Goal: Obtain resource: Obtain resource

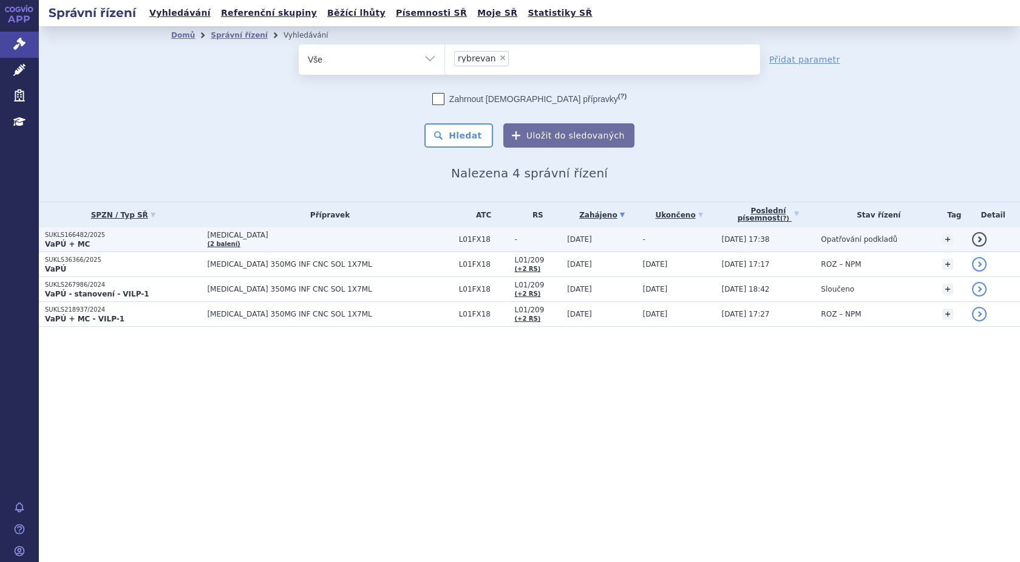
click at [224, 239] on span "[MEDICAL_DATA] (2 balení)" at bounding box center [329, 239] width 245 height 17
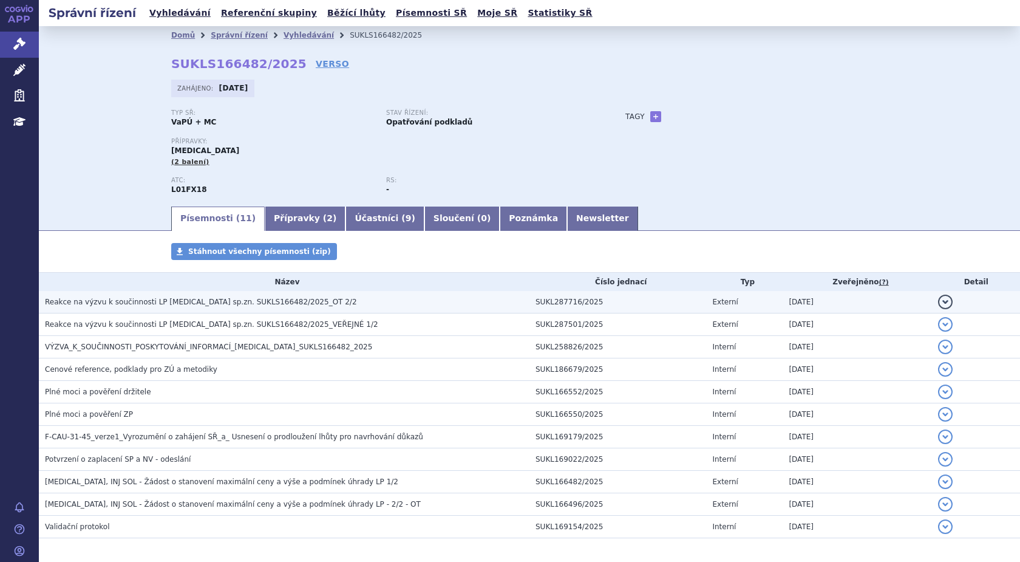
click at [241, 300] on span "Reakce na výzvu k součinnosti LP RYBREVANT sp.zn. SUKLS166482/2025_OT 2/2" at bounding box center [201, 301] width 312 height 8
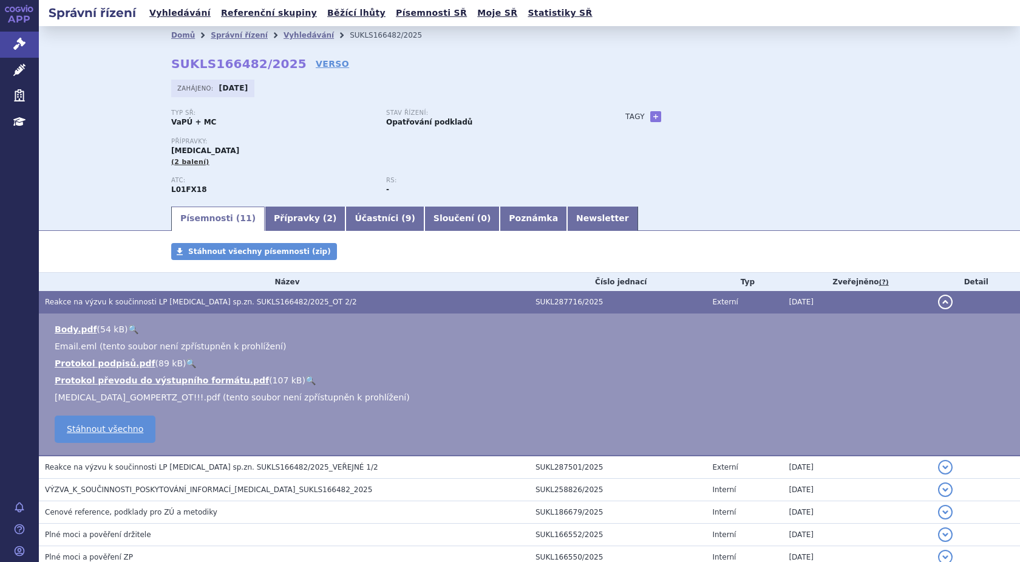
click at [149, 299] on span "Reakce na výzvu k součinnosti LP RYBREVANT sp.zn. SUKLS166482/2025_OT 2/2" at bounding box center [201, 301] width 312 height 8
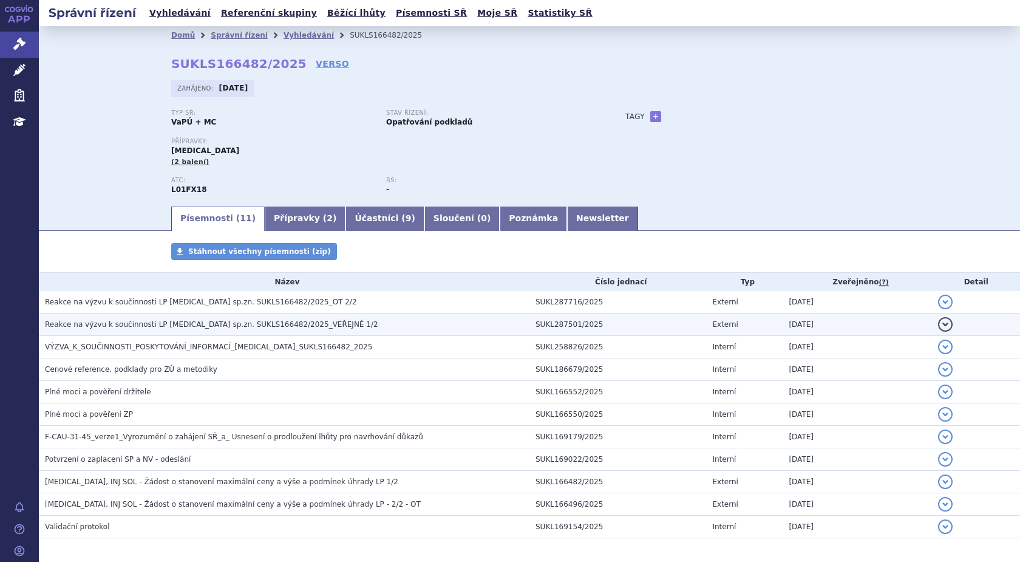
click at [130, 325] on span "Reakce na výzvu k součinnosti LP RYBREVANT sp.zn. SUKLS166482/2025_VEŘEJNÉ 1/2" at bounding box center [211, 324] width 333 height 8
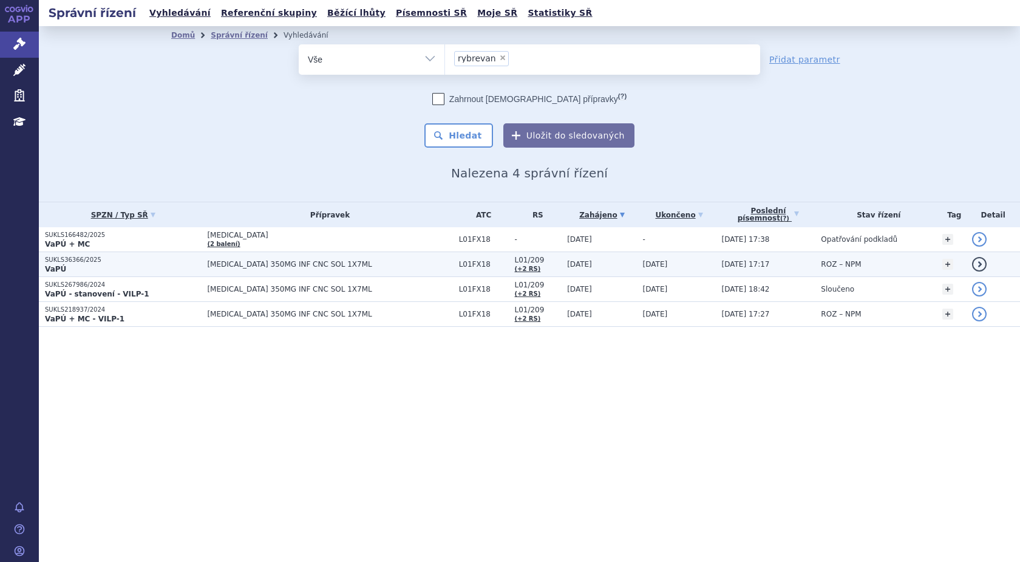
click at [220, 267] on span "[MEDICAL_DATA] 350MG INF CNC SOL 1X7ML" at bounding box center [329, 264] width 245 height 8
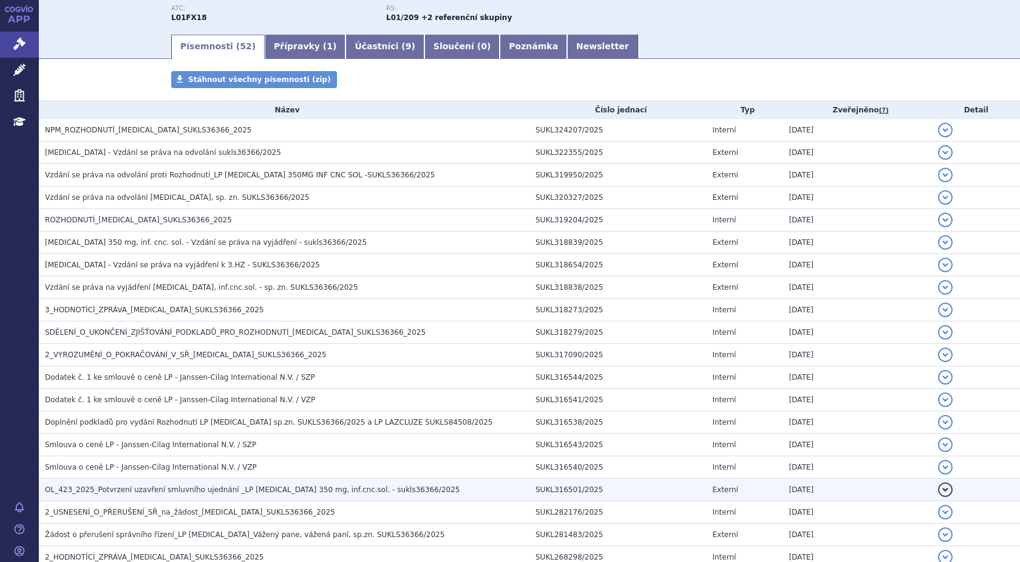
scroll to position [182, 0]
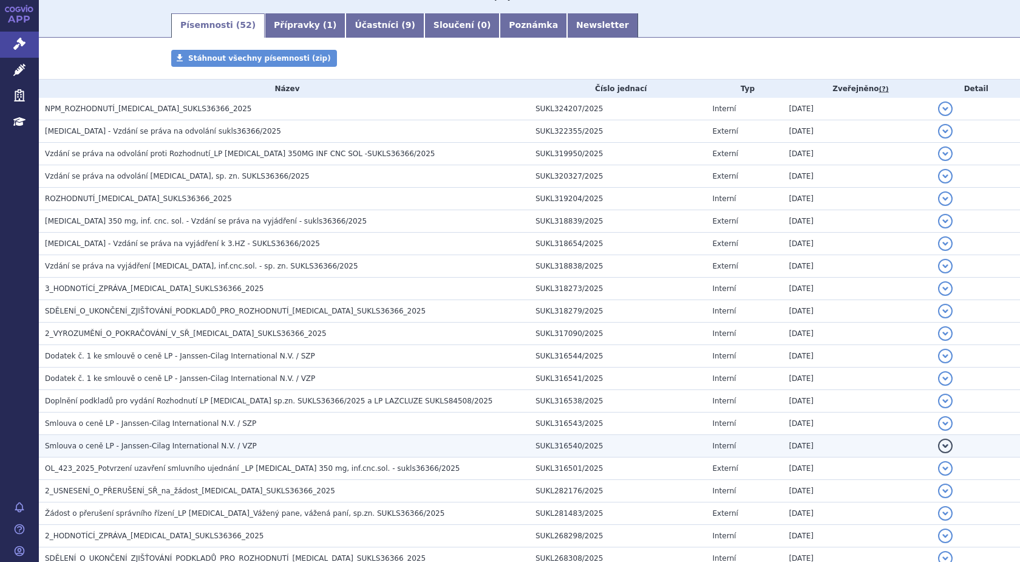
click at [154, 446] on span "Smlouva o ceně LP - Janssen-Cilag International N.V. / VZP" at bounding box center [151, 445] width 212 height 8
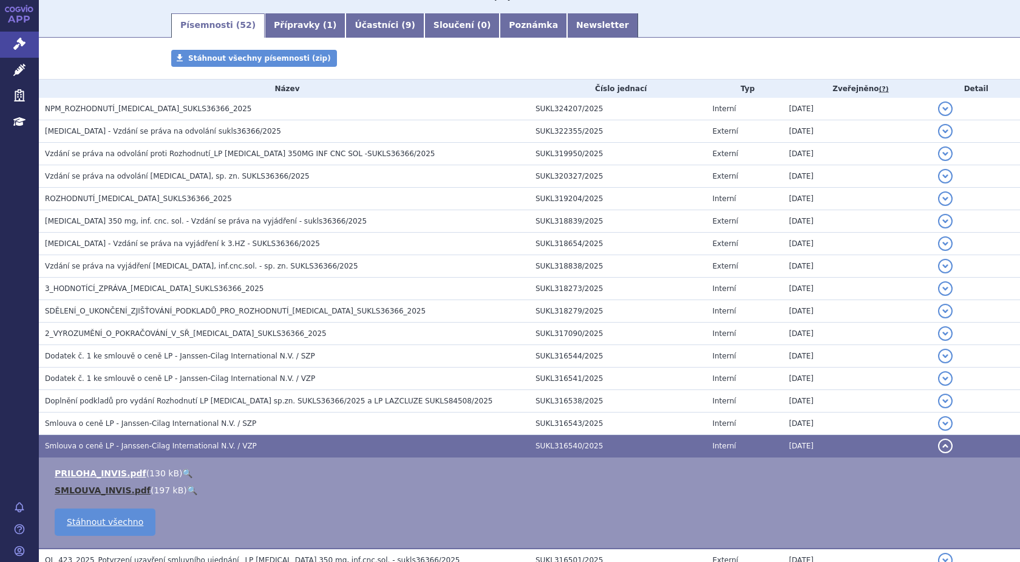
click at [99, 489] on link "SMLOUVA_INVIS.pdf" at bounding box center [103, 490] width 96 height 10
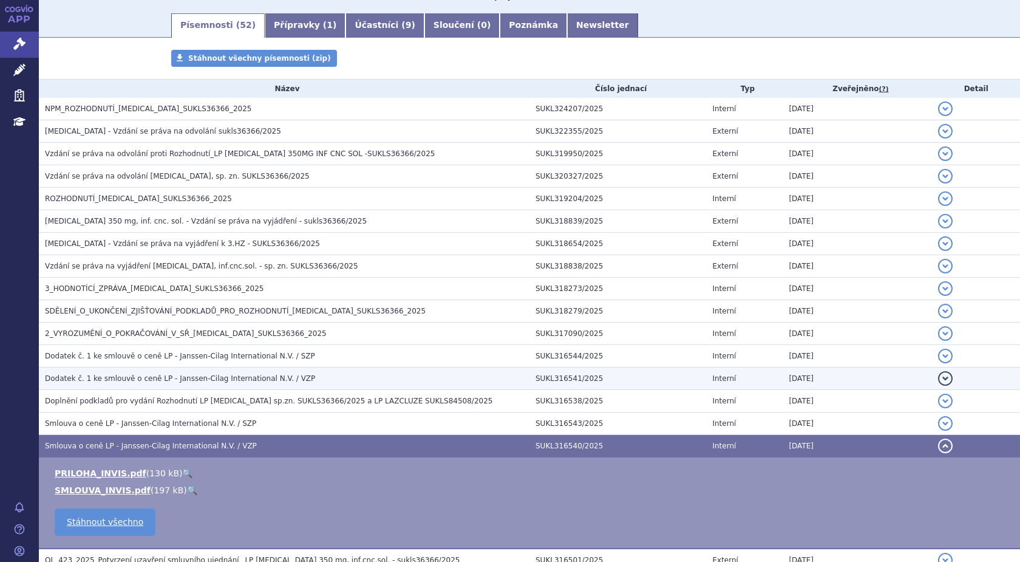
click at [159, 376] on span "Dodatek č. 1 ke smlouvě o ceně LP - Janssen-Cilag International N.V. / VZP" at bounding box center [180, 378] width 270 height 8
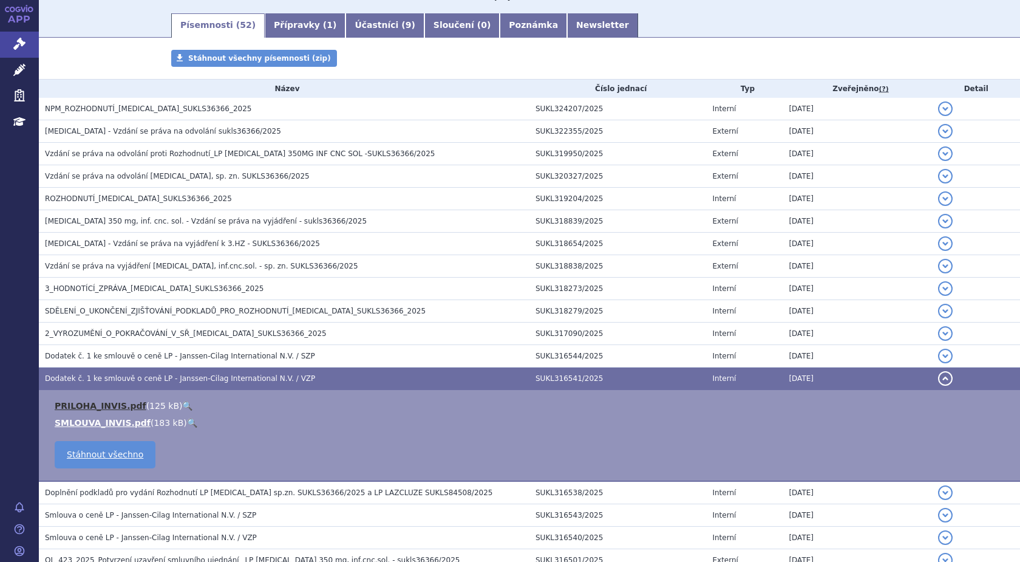
click at [104, 407] on link "PRILOHA_INVIS.pdf" at bounding box center [101, 406] width 92 height 10
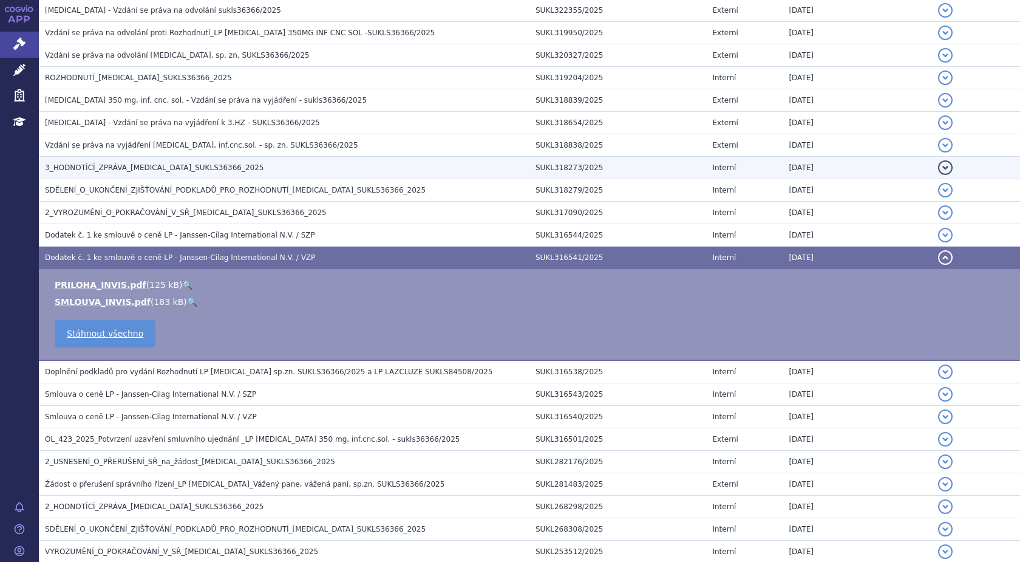
scroll to position [304, 0]
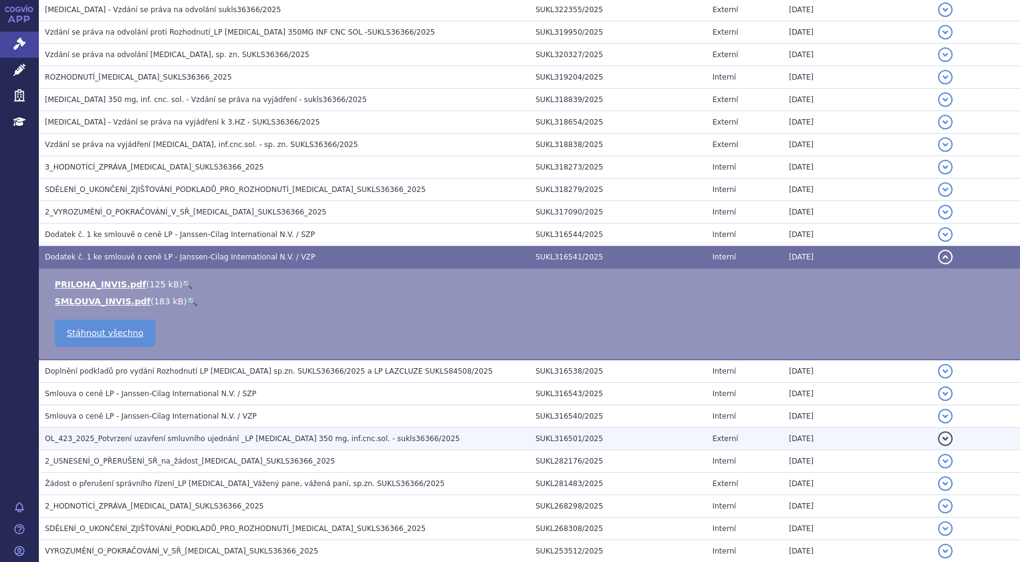
click at [133, 438] on span "OL_423_2025_Potvrzení uzavření smluvního ujednání _LP RYBREVANT 350 mg, inf.cnc…" at bounding box center [252, 438] width 415 height 8
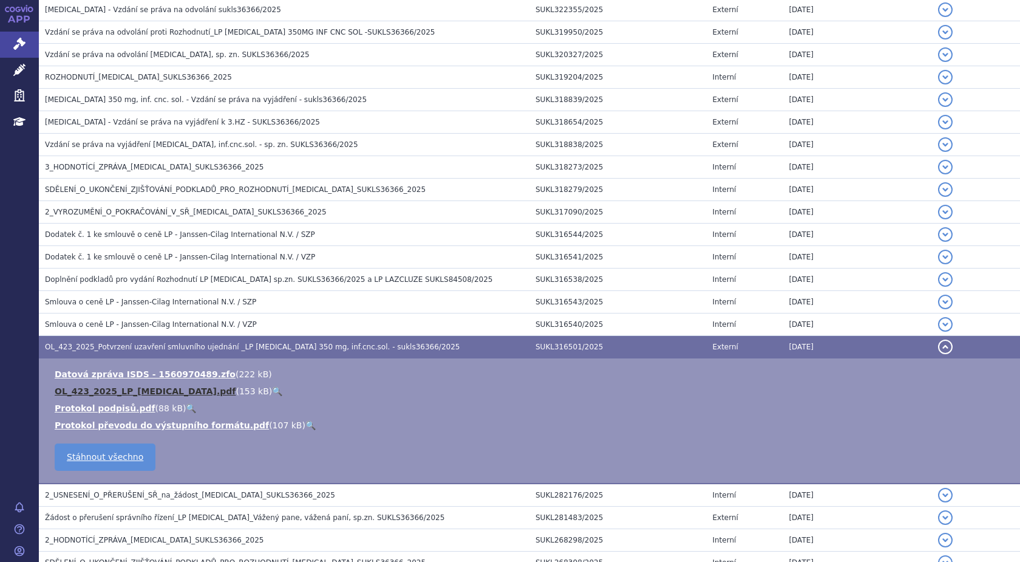
click at [126, 391] on link "OL_423_2025_LP_RYBREVANT.pdf" at bounding box center [145, 391] width 181 height 10
